Goal: Task Accomplishment & Management: Complete application form

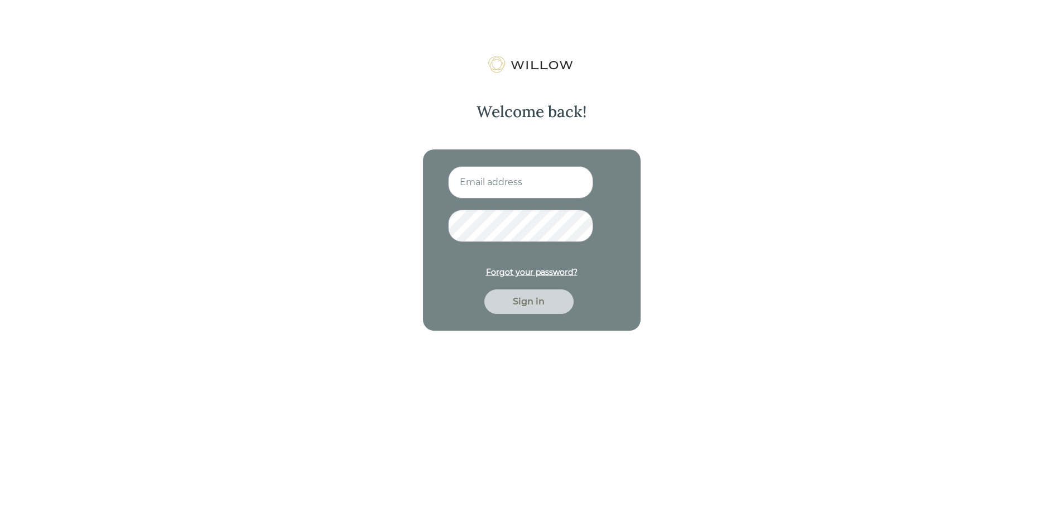
type input "[EMAIL_ADDRESS][DOMAIN_NAME]"
click at [484, 290] on button "Sign in" at bounding box center [528, 302] width 89 height 25
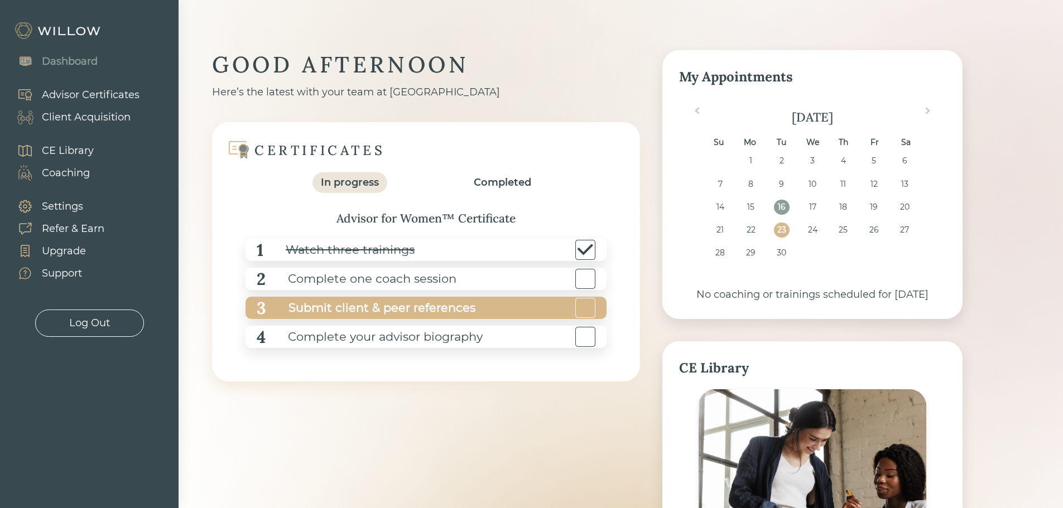
click at [387, 308] on div "Submit client & peer references" at bounding box center [370, 308] width 209 height 25
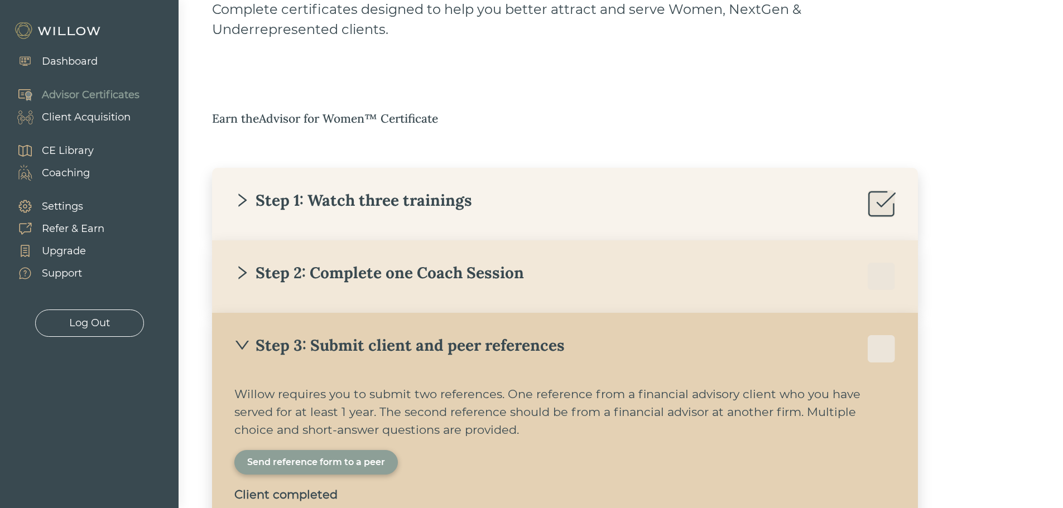
scroll to position [113, 0]
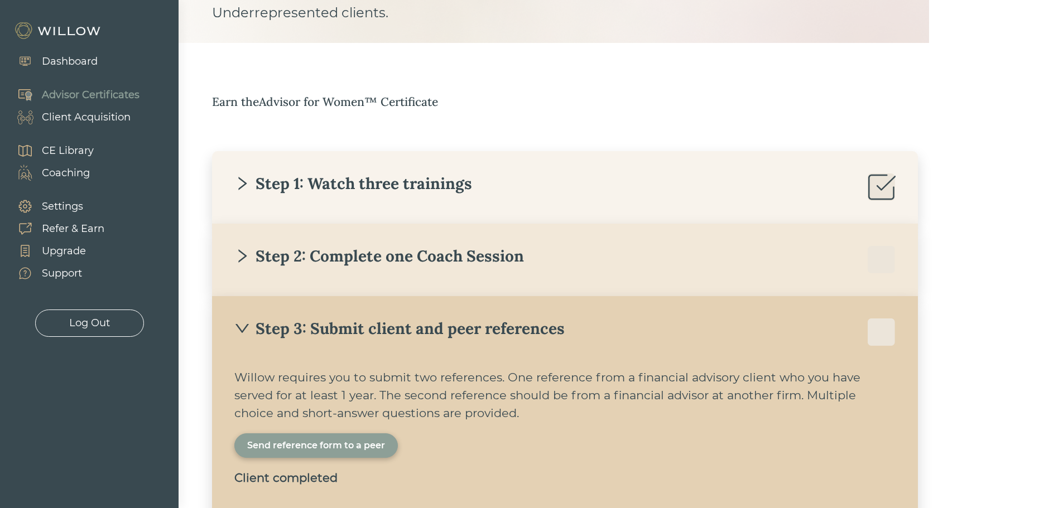
click at [397, 273] on div "Step 2: Complete one Coach Session" at bounding box center [564, 260] width 661 height 28
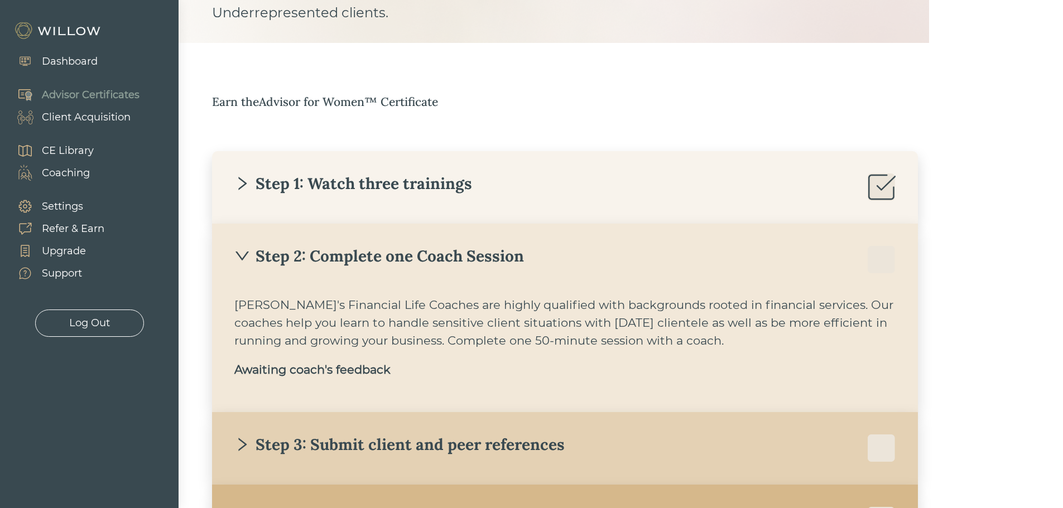
click at [399, 262] on div "Step 2: Complete one Coach Session" at bounding box center [379, 256] width 290 height 20
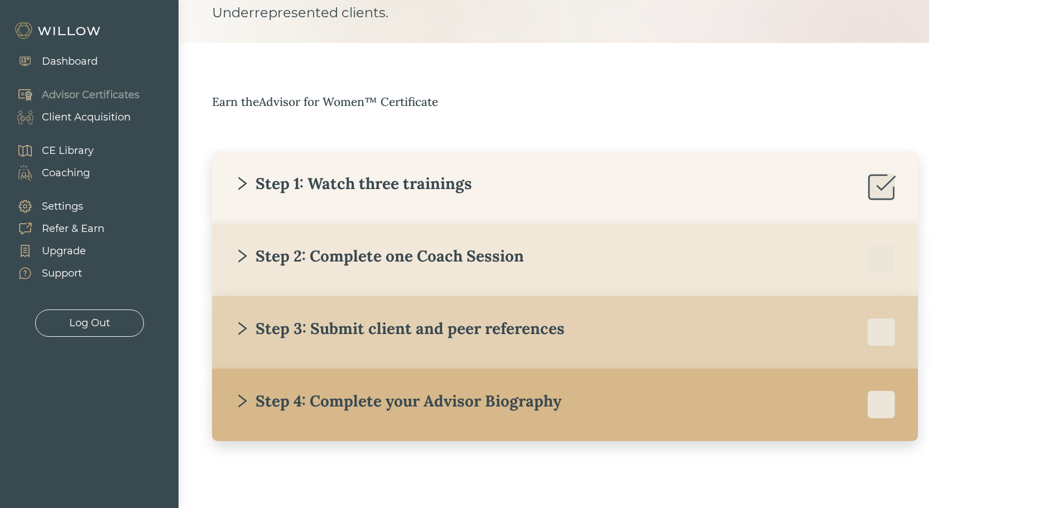
click at [397, 336] on div "Step 3: Submit client and peer references" at bounding box center [399, 329] width 330 height 20
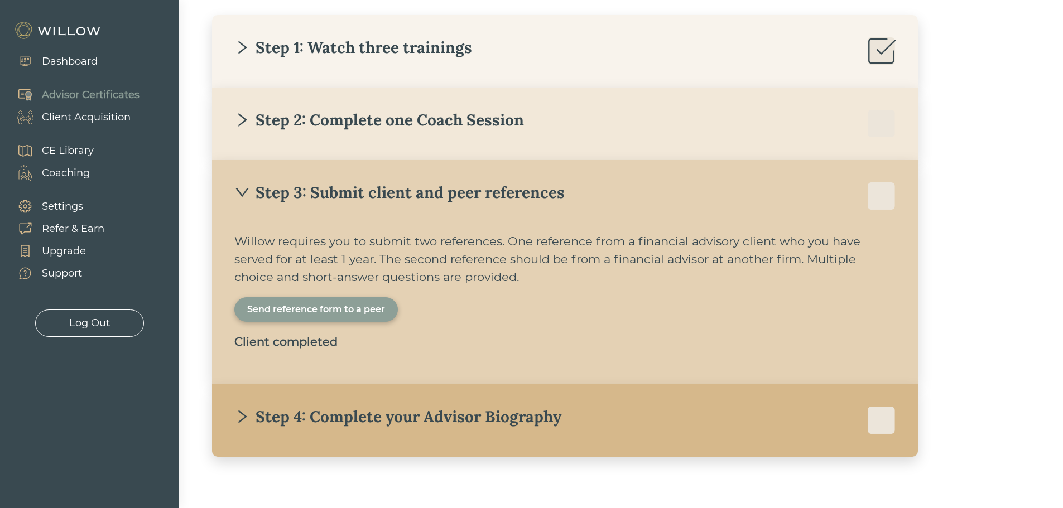
scroll to position [265, 0]
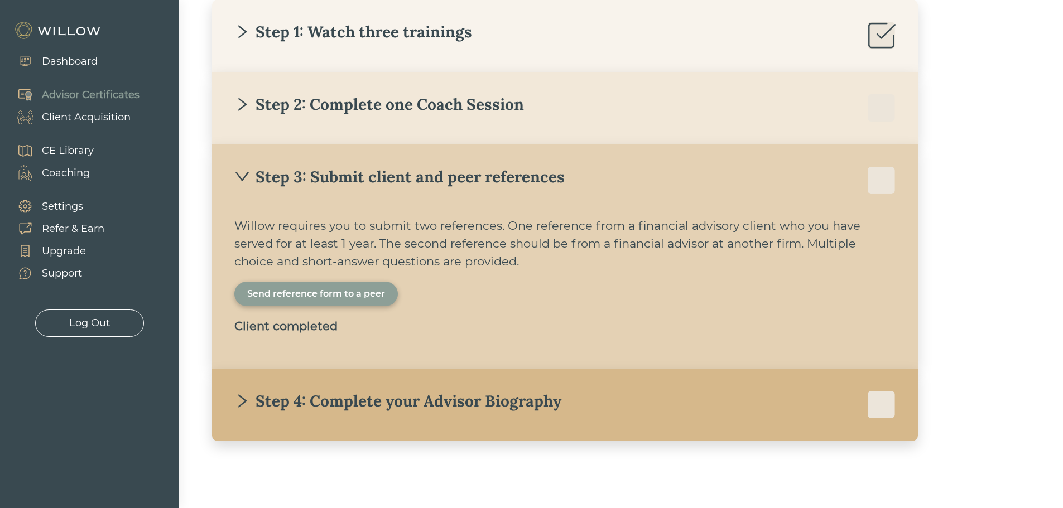
click at [311, 297] on div "Send reference form to a peer" at bounding box center [316, 293] width 138 height 13
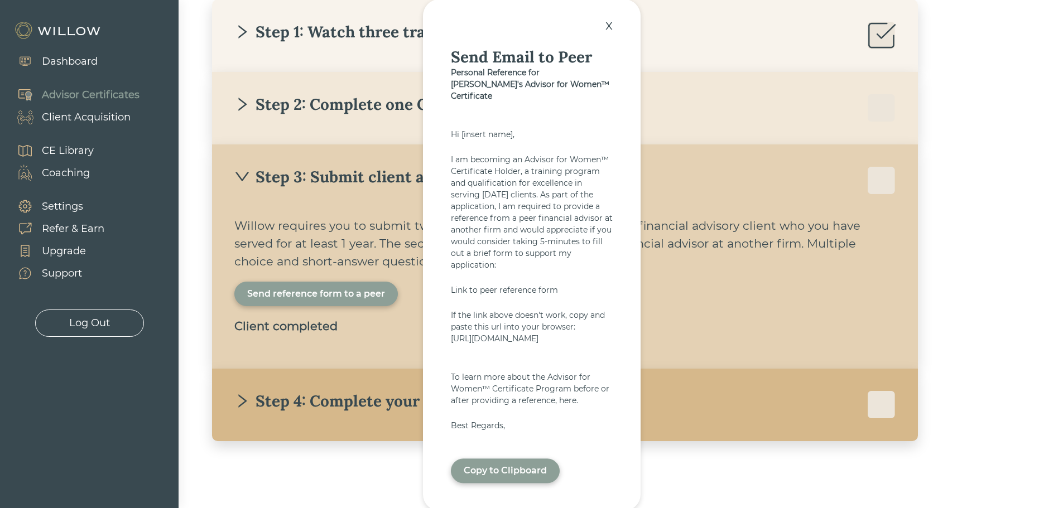
click at [504, 478] on div "Copy to Clipboard" at bounding box center [505, 471] width 83 height 13
click at [205, 319] on div at bounding box center [531, 254] width 1063 height 508
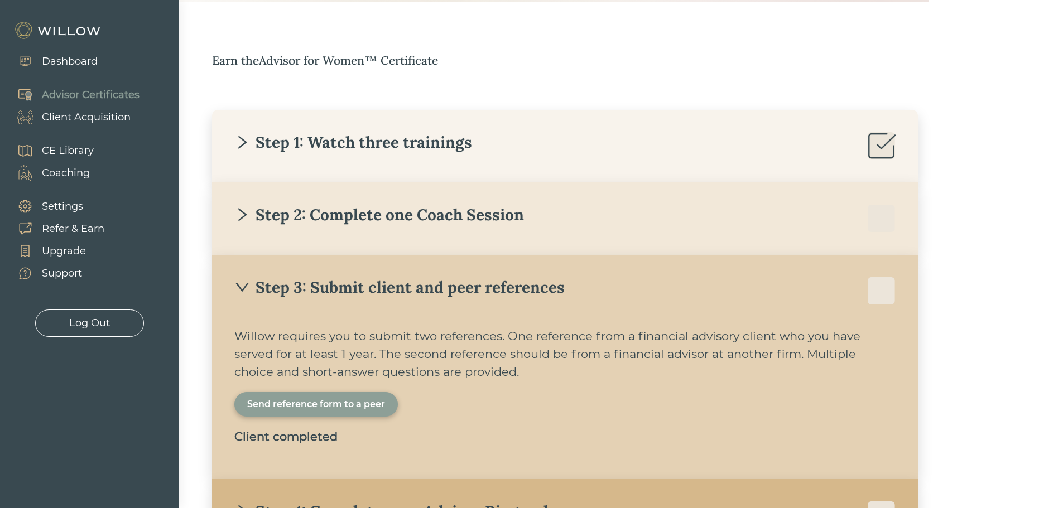
scroll to position [153, 0]
click at [734, 204] on div "Step 2: Complete one Coach Session Willow's Financial Life Coaches are highly q…" at bounding box center [565, 220] width 706 height 73
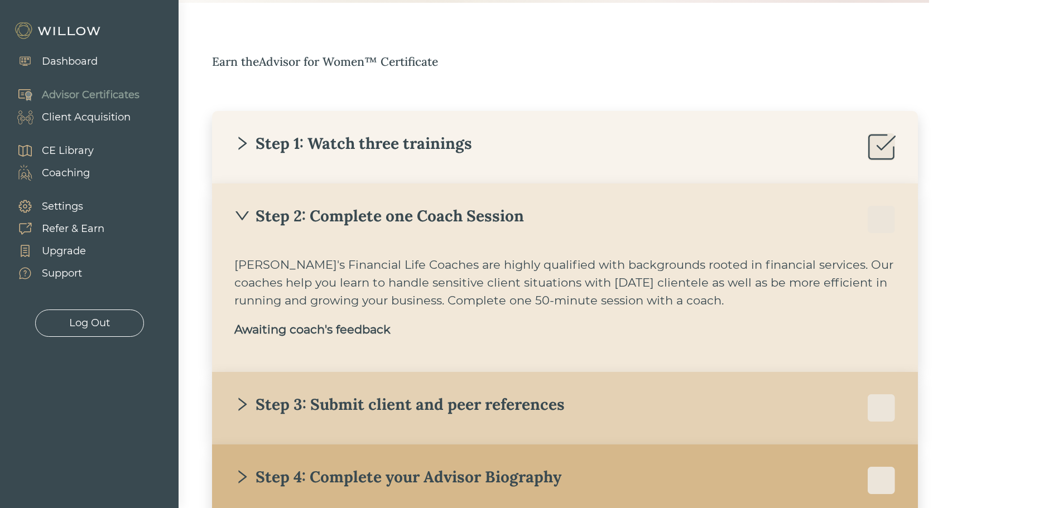
click at [877, 214] on div at bounding box center [881, 220] width 28 height 28
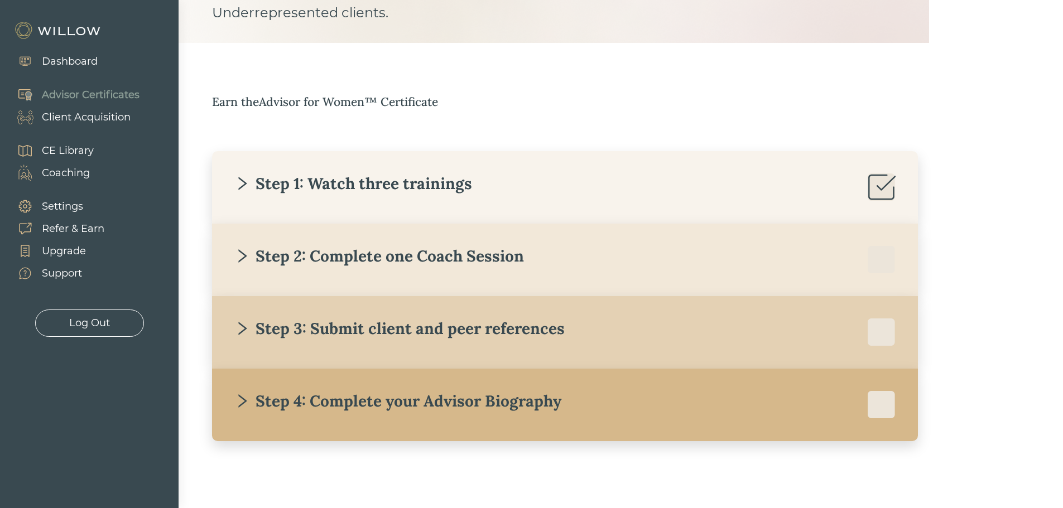
click at [562, 330] on div "Step 3: Submit client and peer references" at bounding box center [399, 329] width 330 height 20
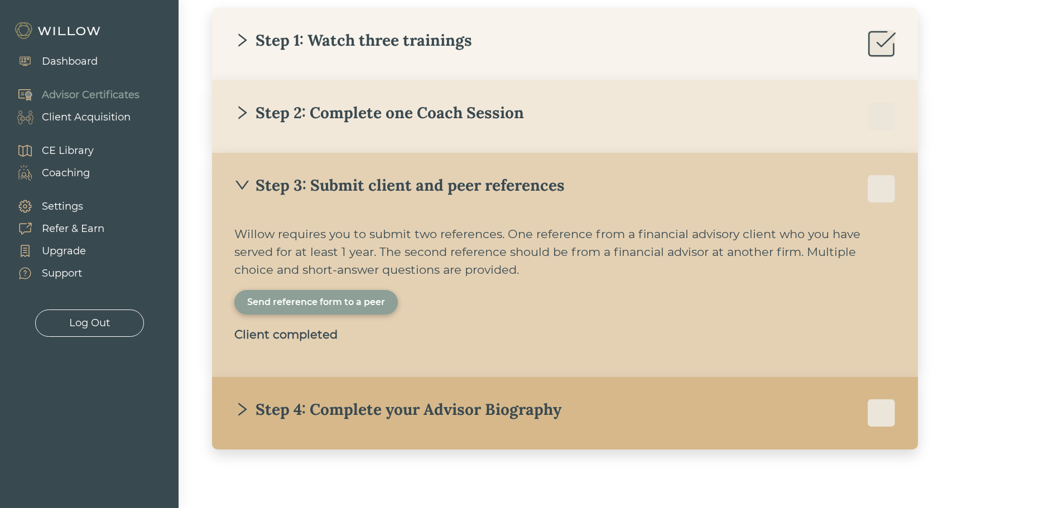
scroll to position [265, 0]
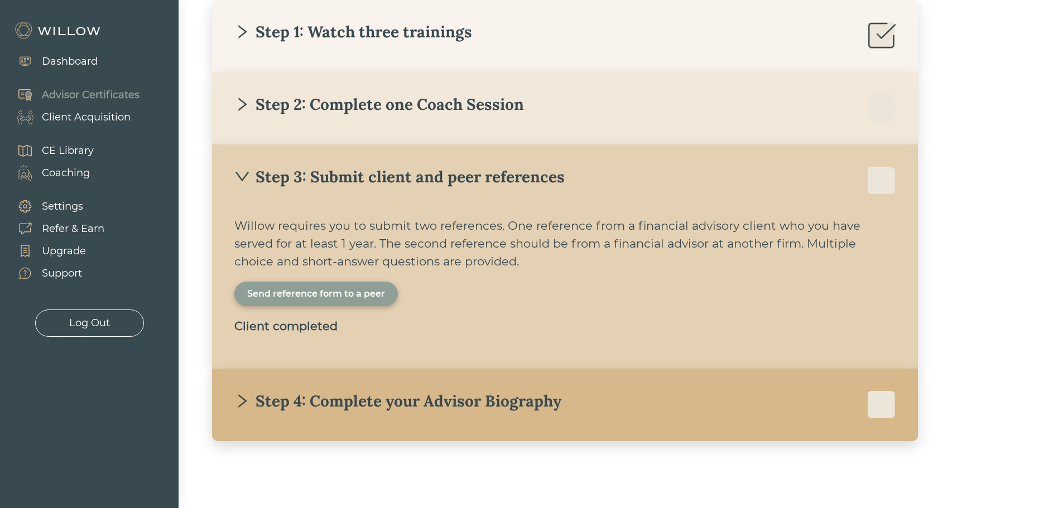
click at [348, 418] on div "Step 4: Complete your Advisor Biography" at bounding box center [564, 405] width 661 height 28
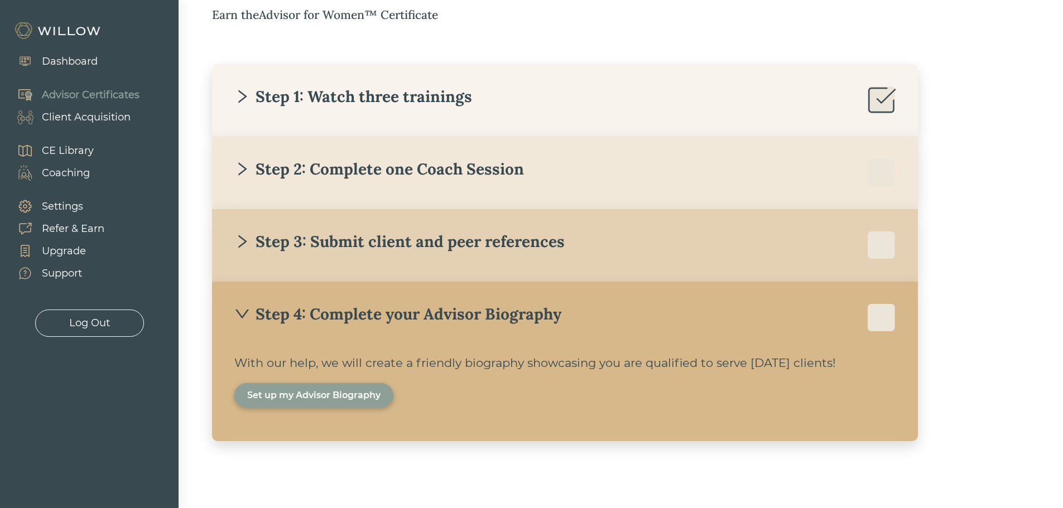
scroll to position [200, 0]
click at [327, 242] on div "Step 3: Submit client and peer references" at bounding box center [399, 241] width 330 height 20
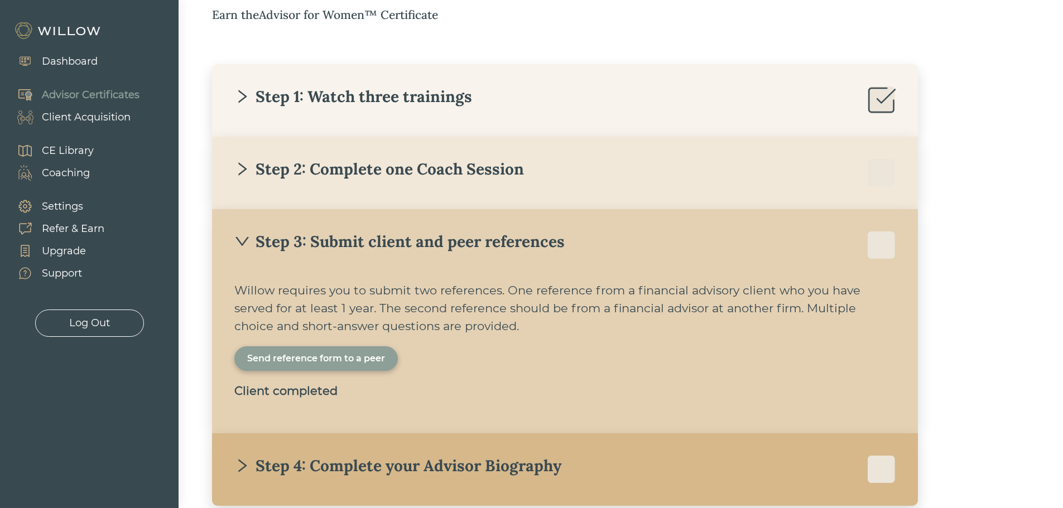
scroll to position [265, 0]
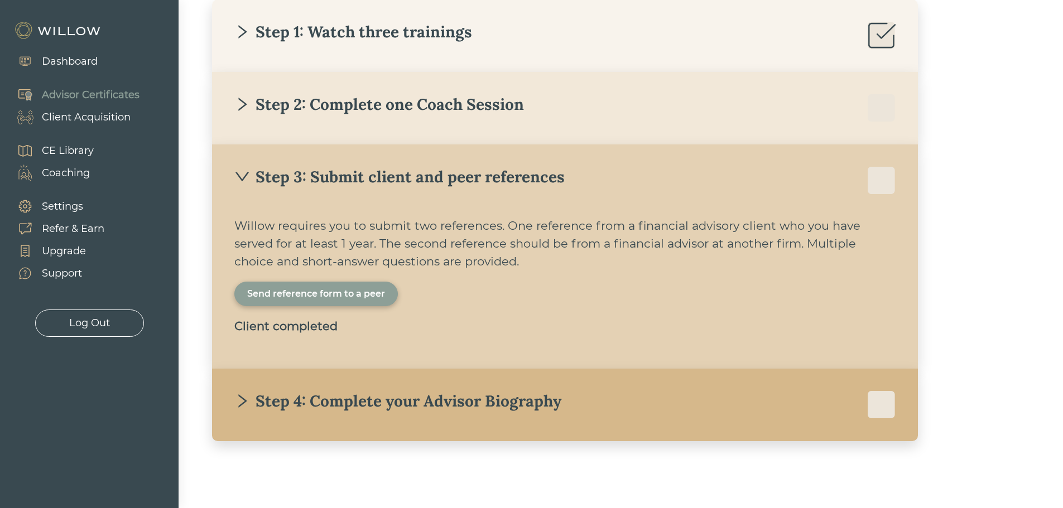
click at [350, 294] on div "Send reference form to a peer" at bounding box center [316, 293] width 138 height 13
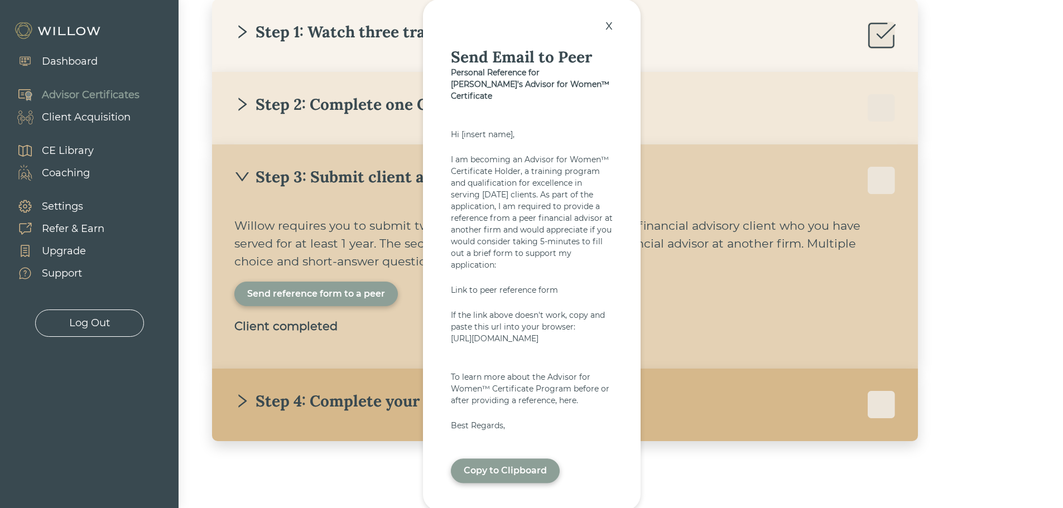
click at [517, 478] on div "Copy to Clipboard" at bounding box center [505, 471] width 83 height 13
click at [1016, 155] on div at bounding box center [531, 254] width 1063 height 508
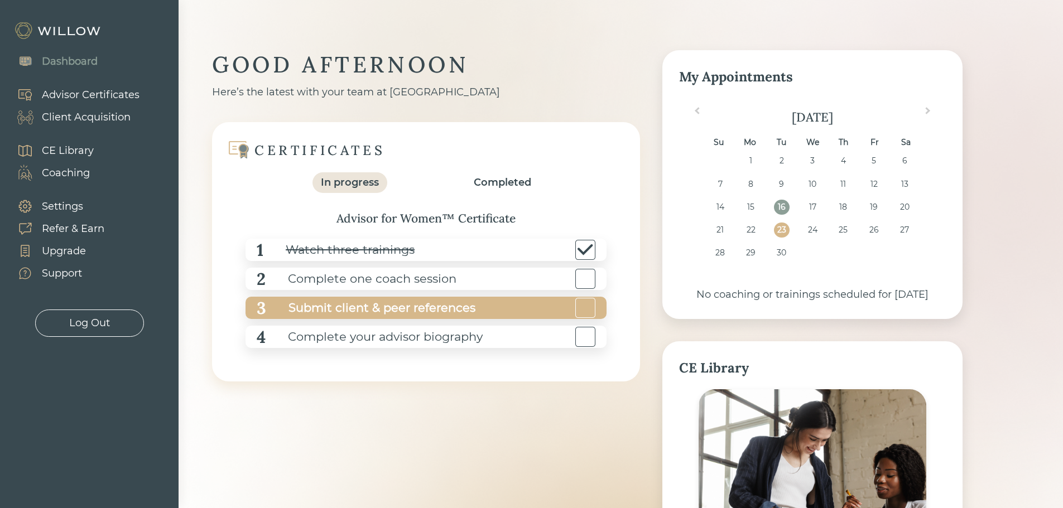
click at [576, 304] on div at bounding box center [585, 308] width 20 height 20
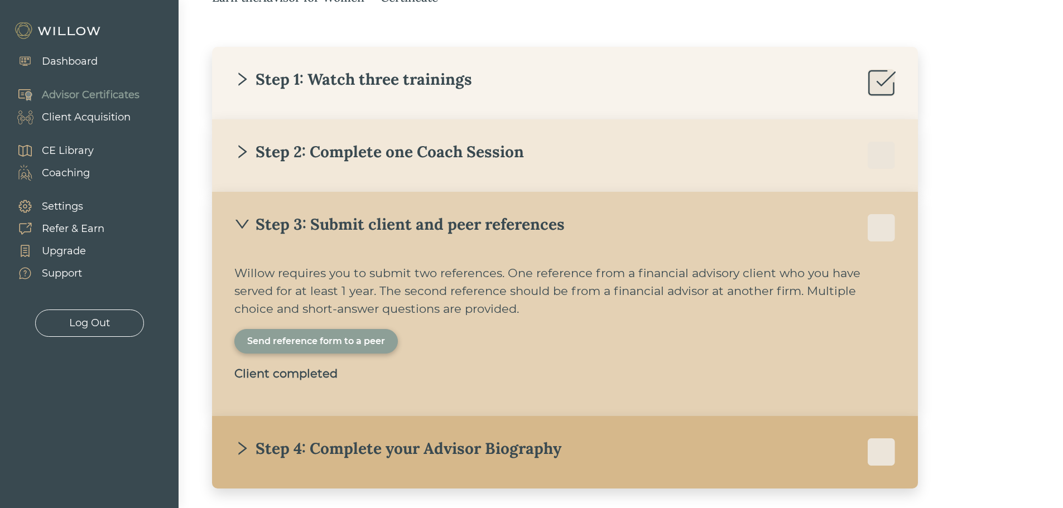
scroll to position [225, 0]
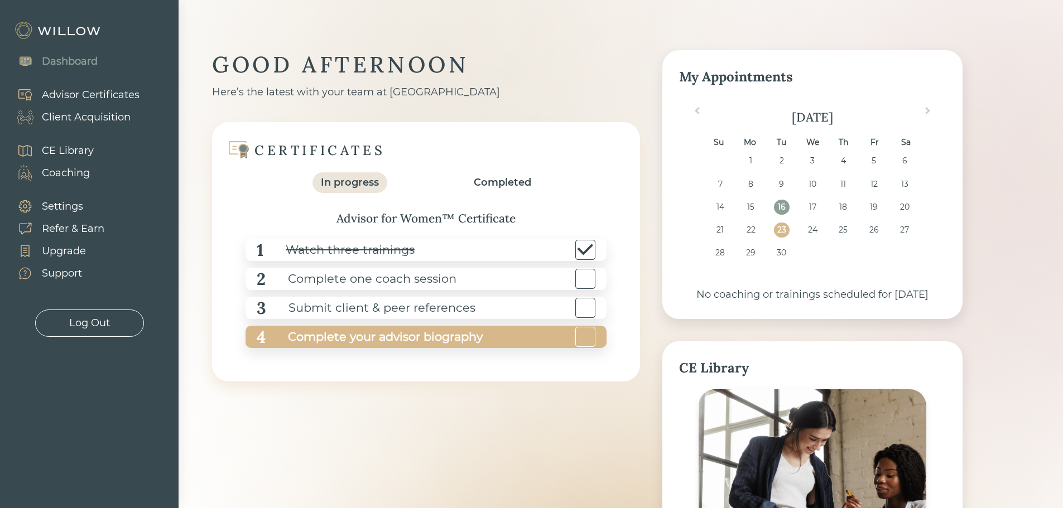
click at [358, 336] on div "Complete your advisor biography" at bounding box center [374, 337] width 217 height 25
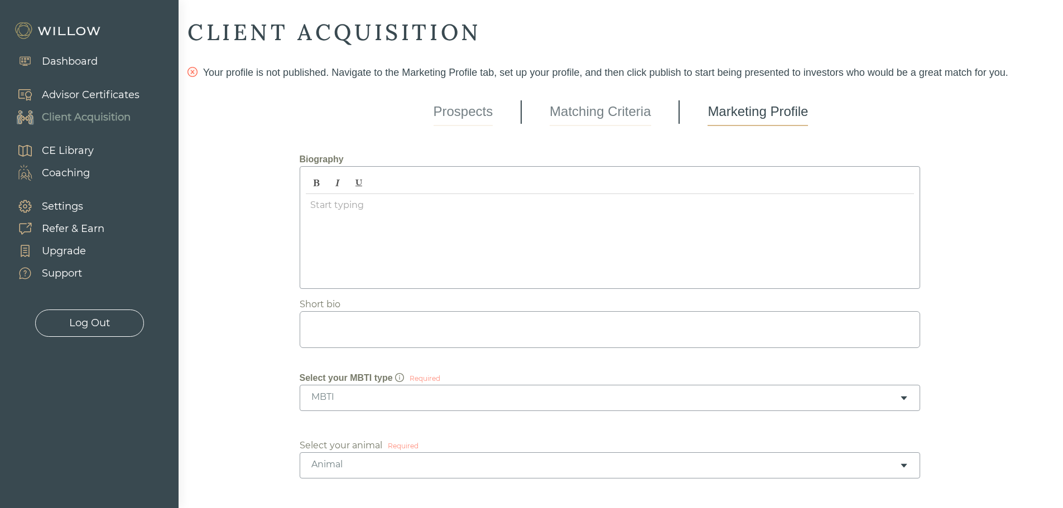
click at [487, 112] on link "Prospects" at bounding box center [463, 112] width 60 height 28
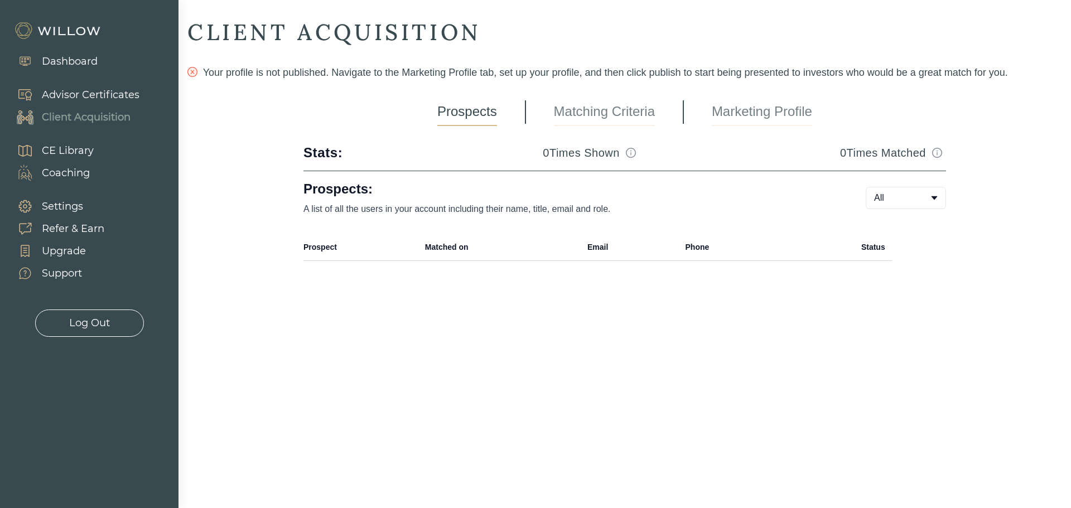
click at [577, 115] on link "Matching Criteria" at bounding box center [604, 112] width 101 height 28
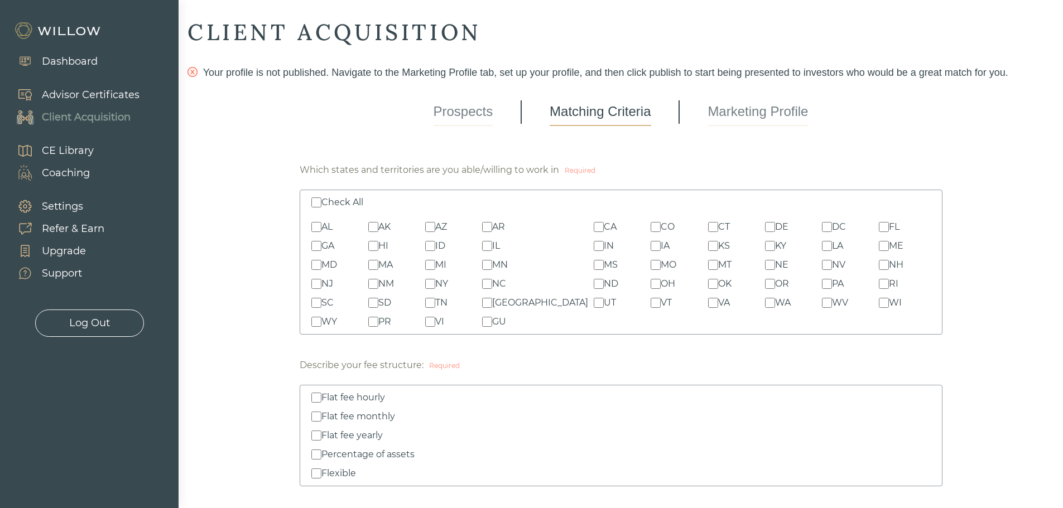
click at [737, 110] on link "Marketing Profile" at bounding box center [757, 112] width 100 height 28
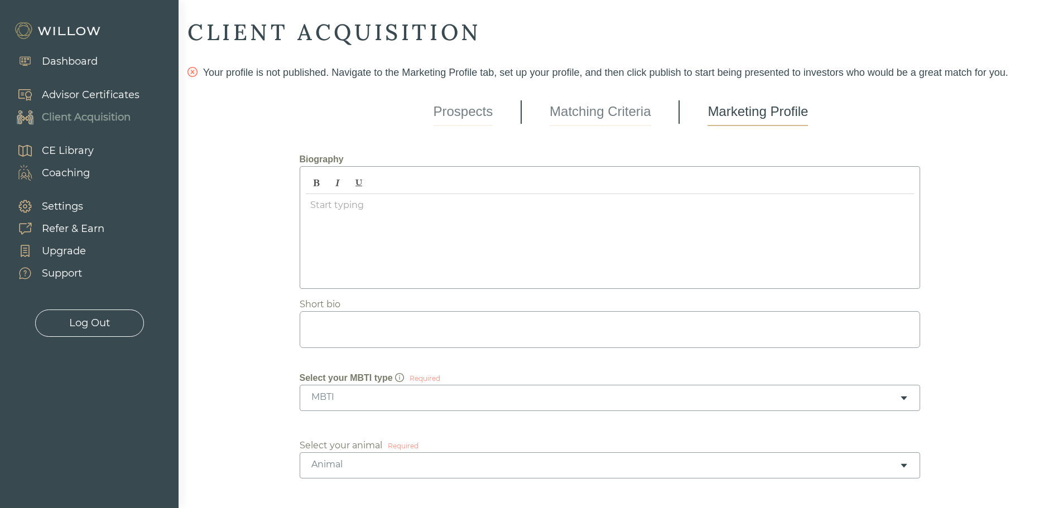
click at [67, 60] on div "Dashboard" at bounding box center [70, 61] width 56 height 15
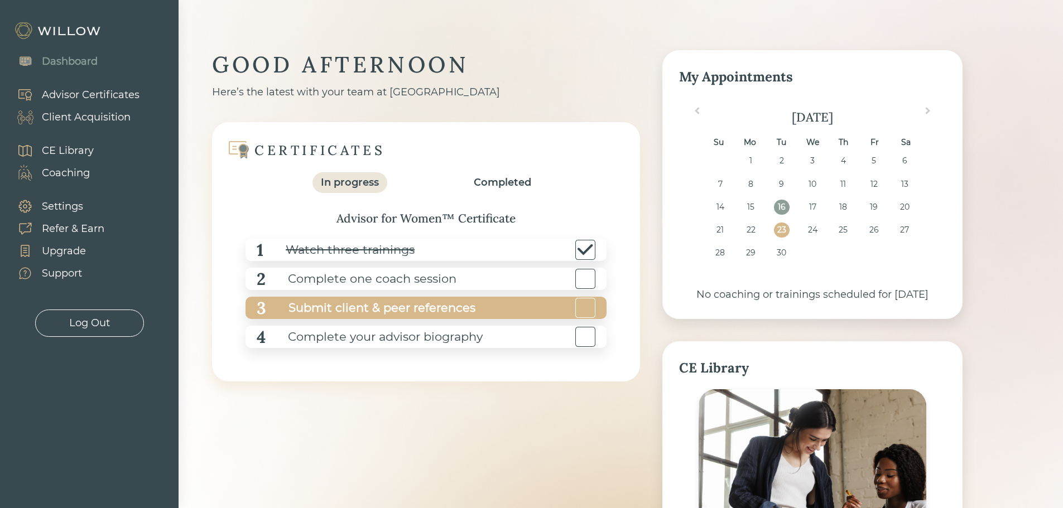
click at [408, 310] on div "Submit client & peer references" at bounding box center [370, 308] width 209 height 25
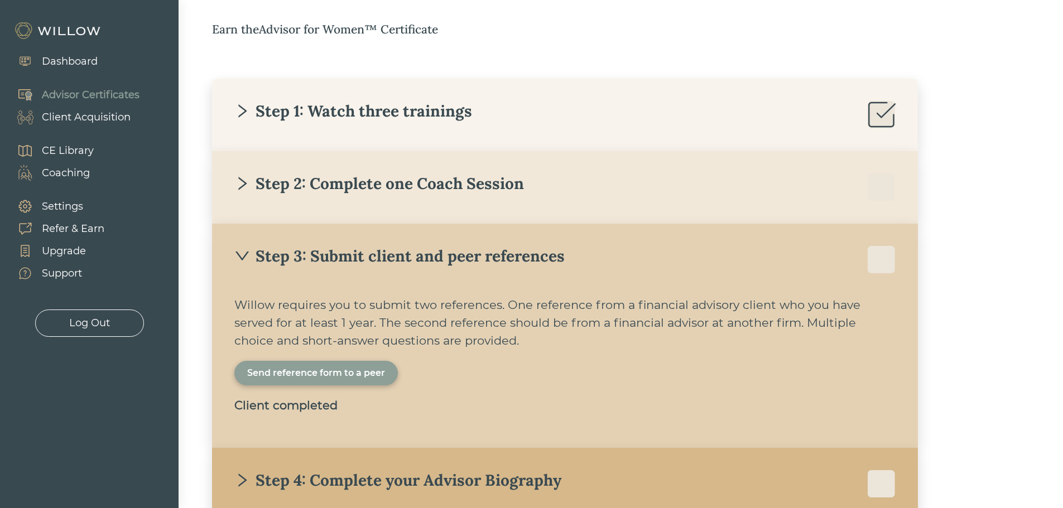
scroll to position [265, 0]
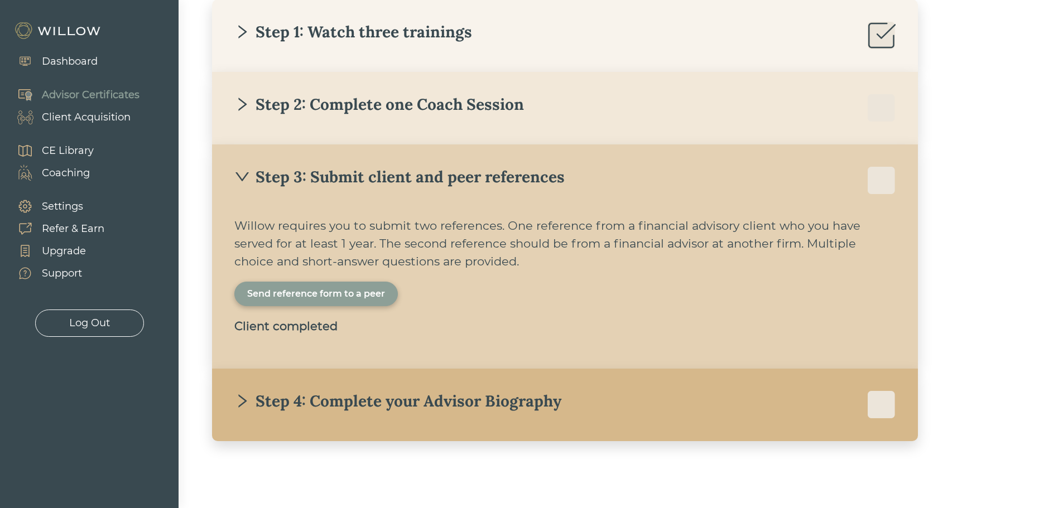
click at [377, 399] on div "Step 4: Complete your Advisor Biography" at bounding box center [397, 401] width 327 height 20
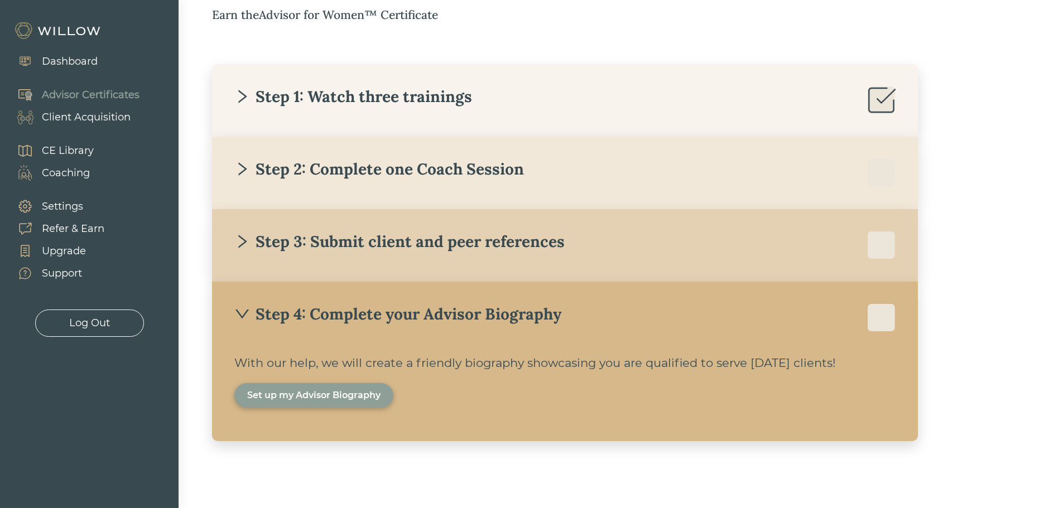
click at [372, 397] on div "Set up my Advisor Biography" at bounding box center [313, 395] width 133 height 13
